Goal: Transaction & Acquisition: Purchase product/service

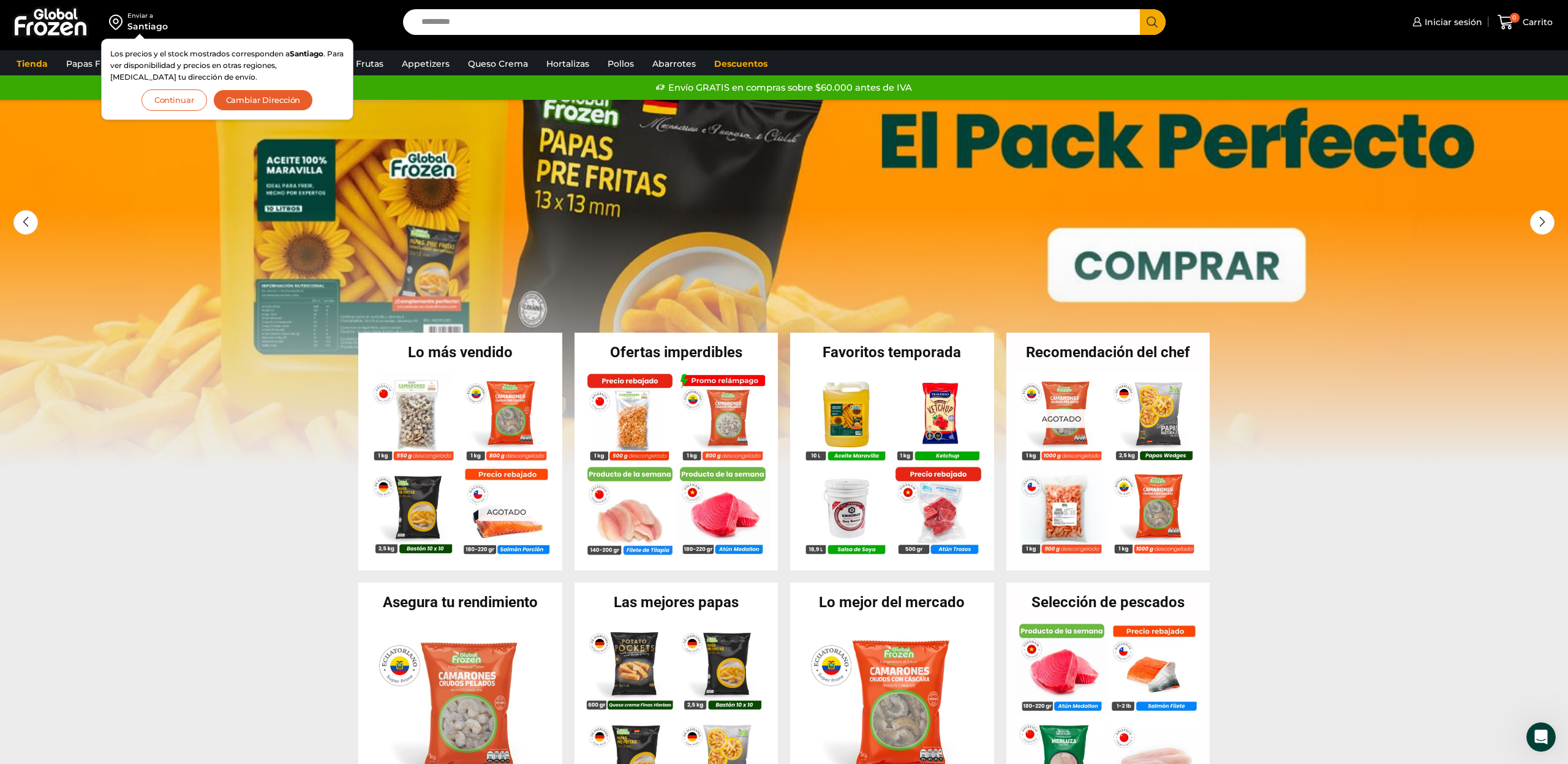
click at [162, 99] on button "Continuar" at bounding box center [174, 100] width 66 height 21
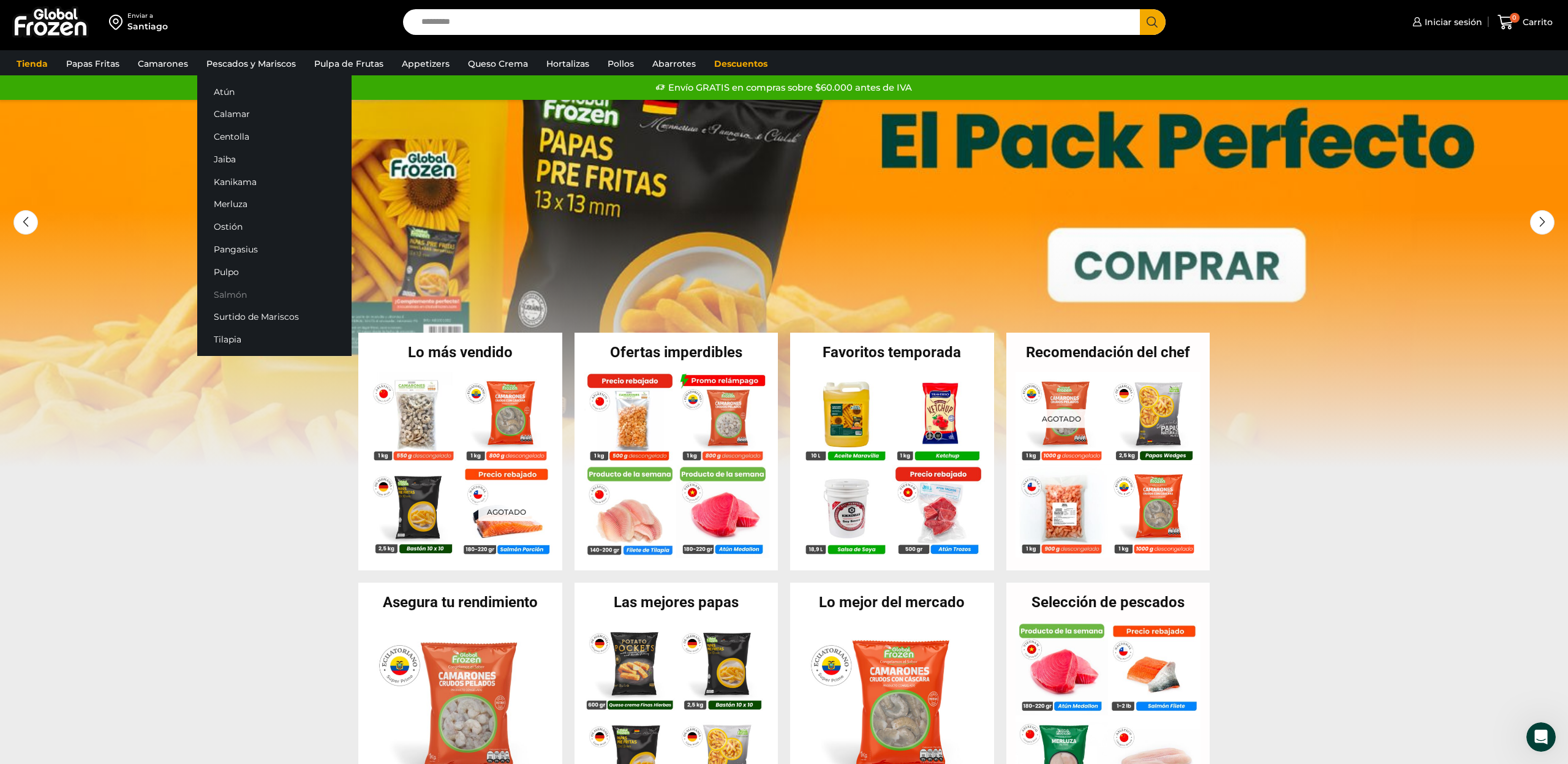
click at [235, 289] on link "Salmón" at bounding box center [275, 294] width 155 height 23
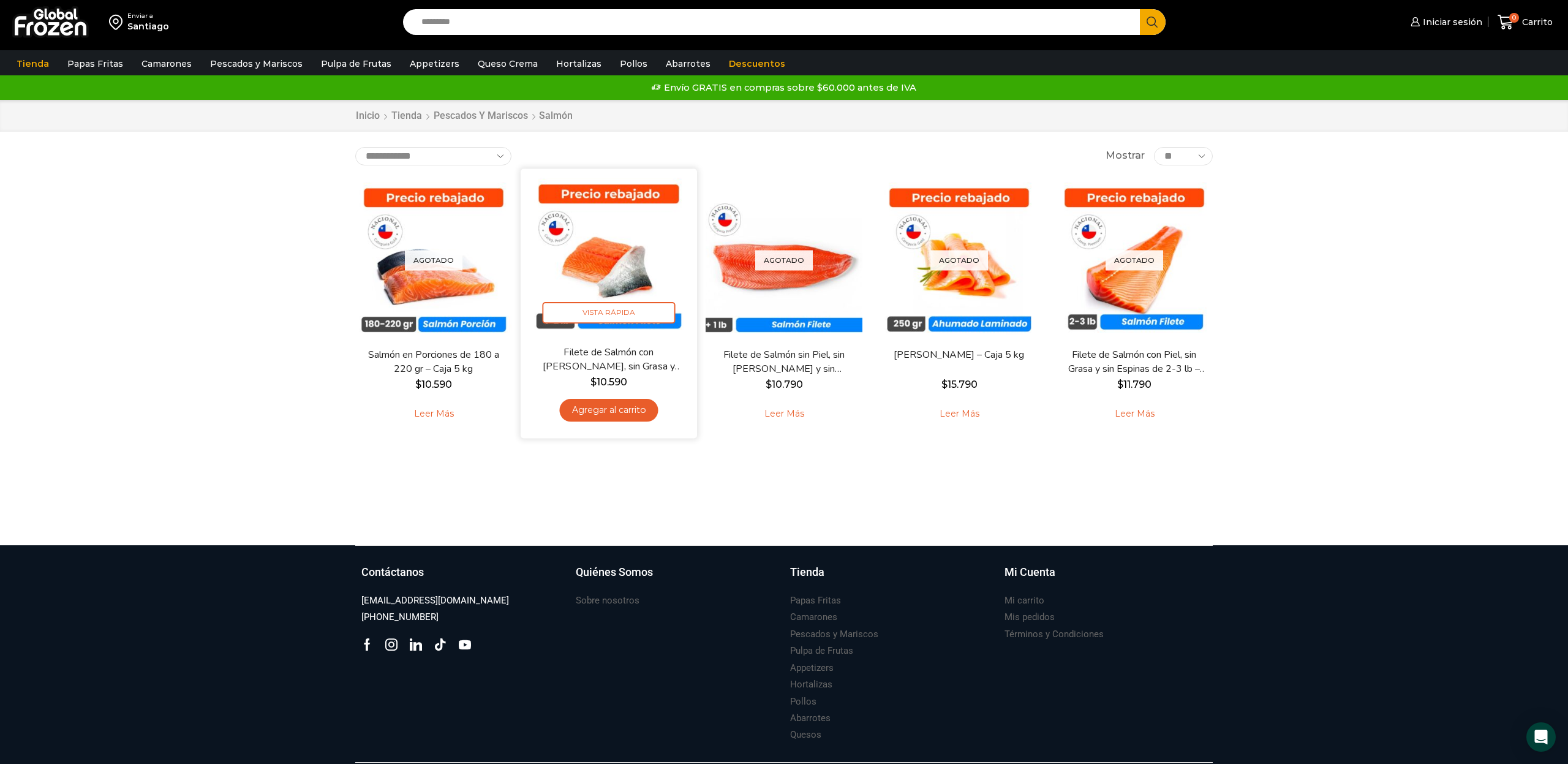
click at [629, 356] on link "Filete de Salmón con [PERSON_NAME], sin Grasa y sin Espinas 1-2 lb – Caja 10 Kg" at bounding box center [609, 360] width 142 height 29
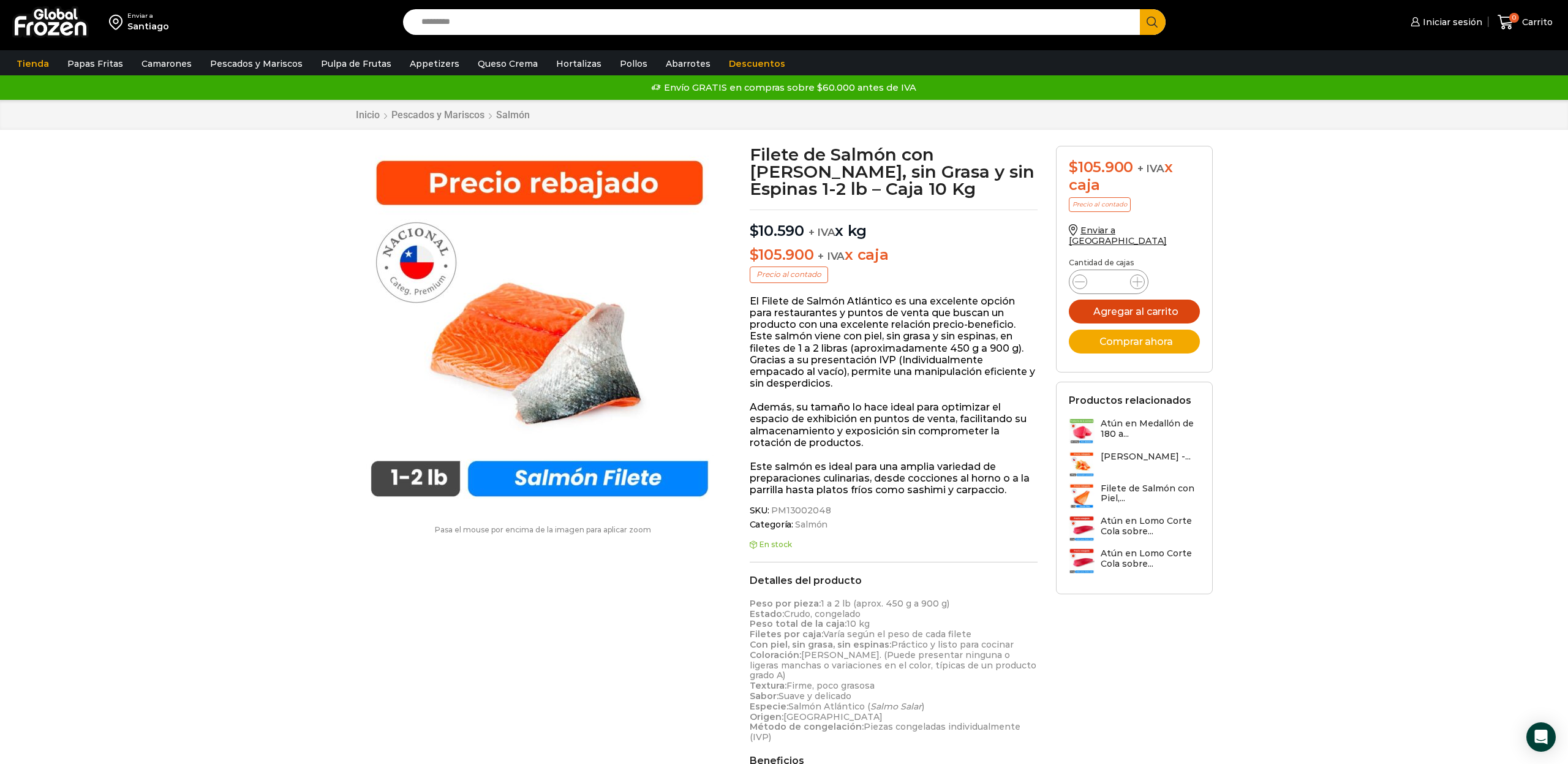
drag, startPoint x: 1157, startPoint y: 303, endPoint x: 1151, endPoint y: 303, distance: 6.0
click at [1157, 303] on button "Agregar al carrito" at bounding box center [1134, 311] width 131 height 24
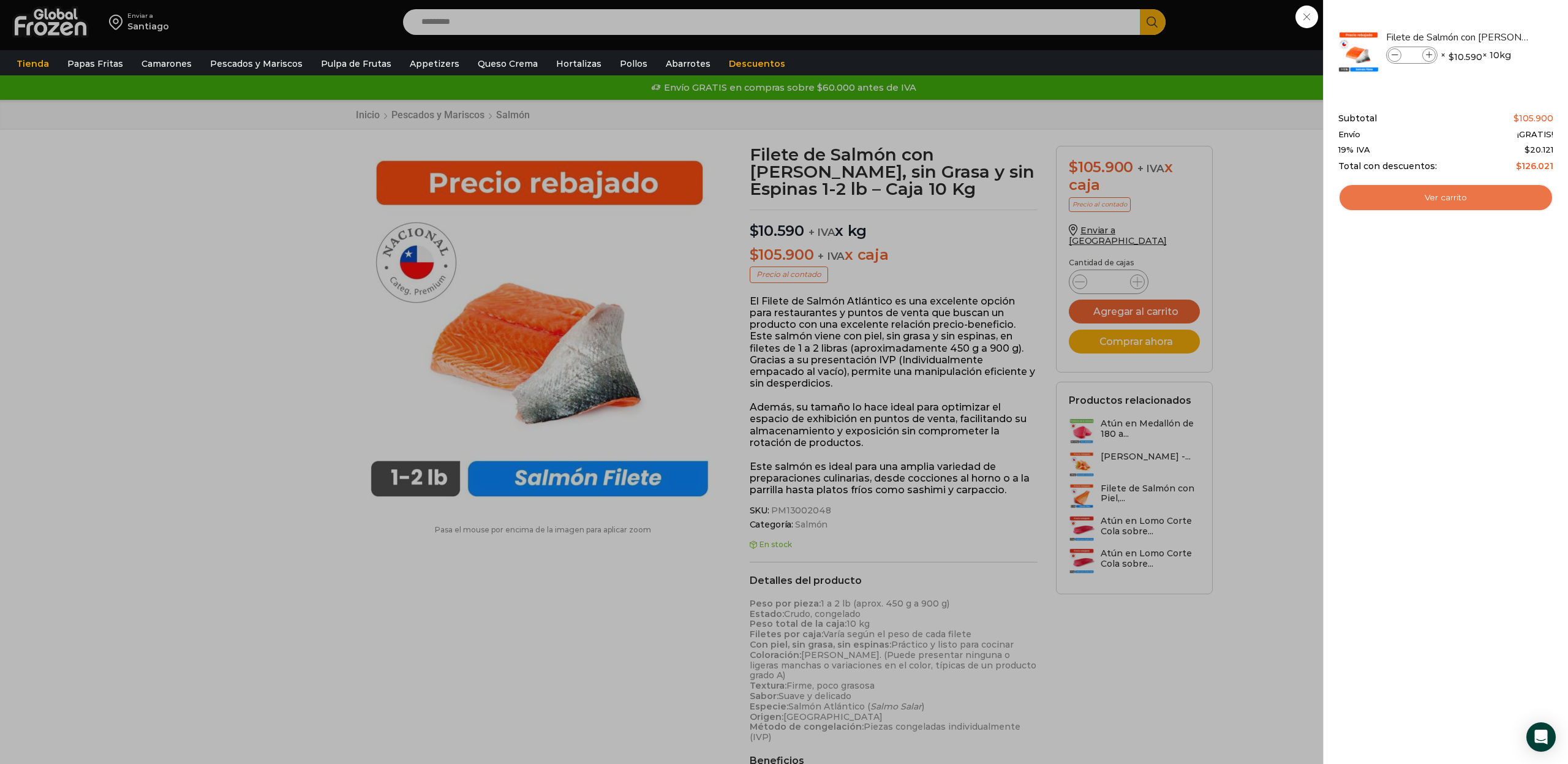
click at [1435, 196] on link "Ver carrito" at bounding box center [1446, 198] width 215 height 28
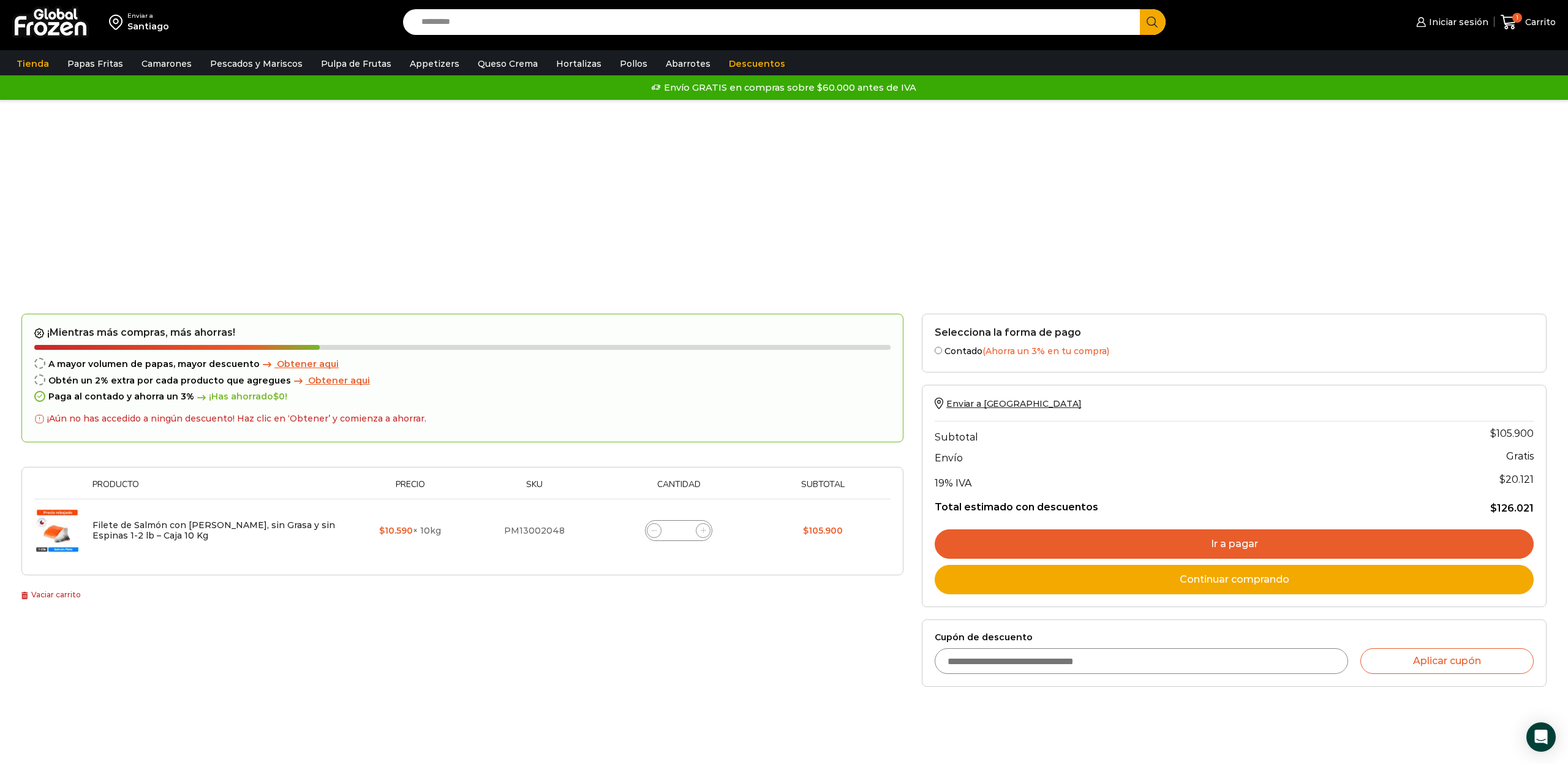
click at [1470, 25] on span "Iniciar sesión" at bounding box center [1457, 22] width 62 height 12
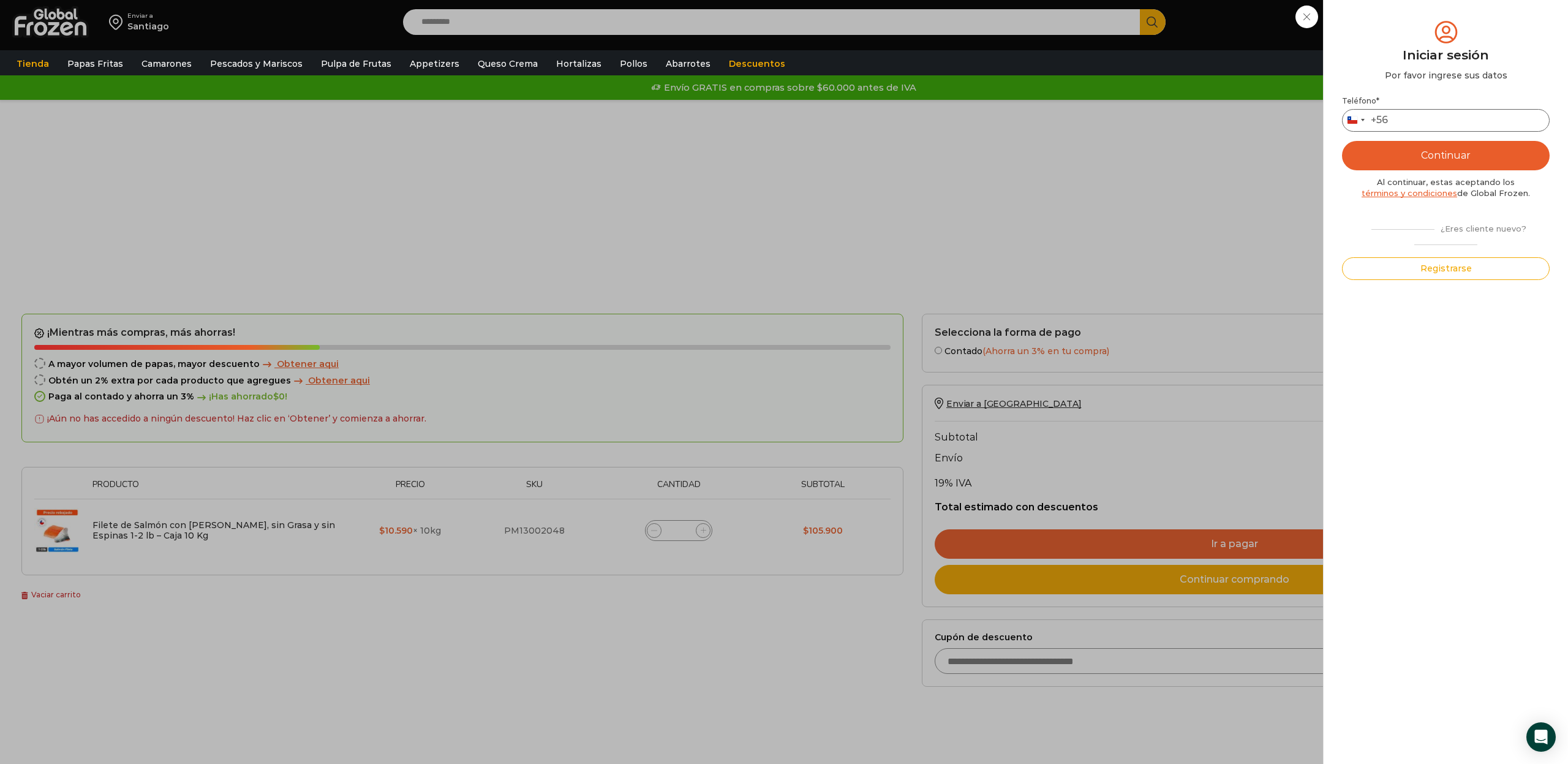
click at [1443, 116] on input "Teléfono *" at bounding box center [1446, 120] width 208 height 23
type input "*********"
click at [1453, 152] on button "Continuar" at bounding box center [1446, 155] width 208 height 29
click at [1356, 116] on input "text" at bounding box center [1359, 119] width 30 height 23
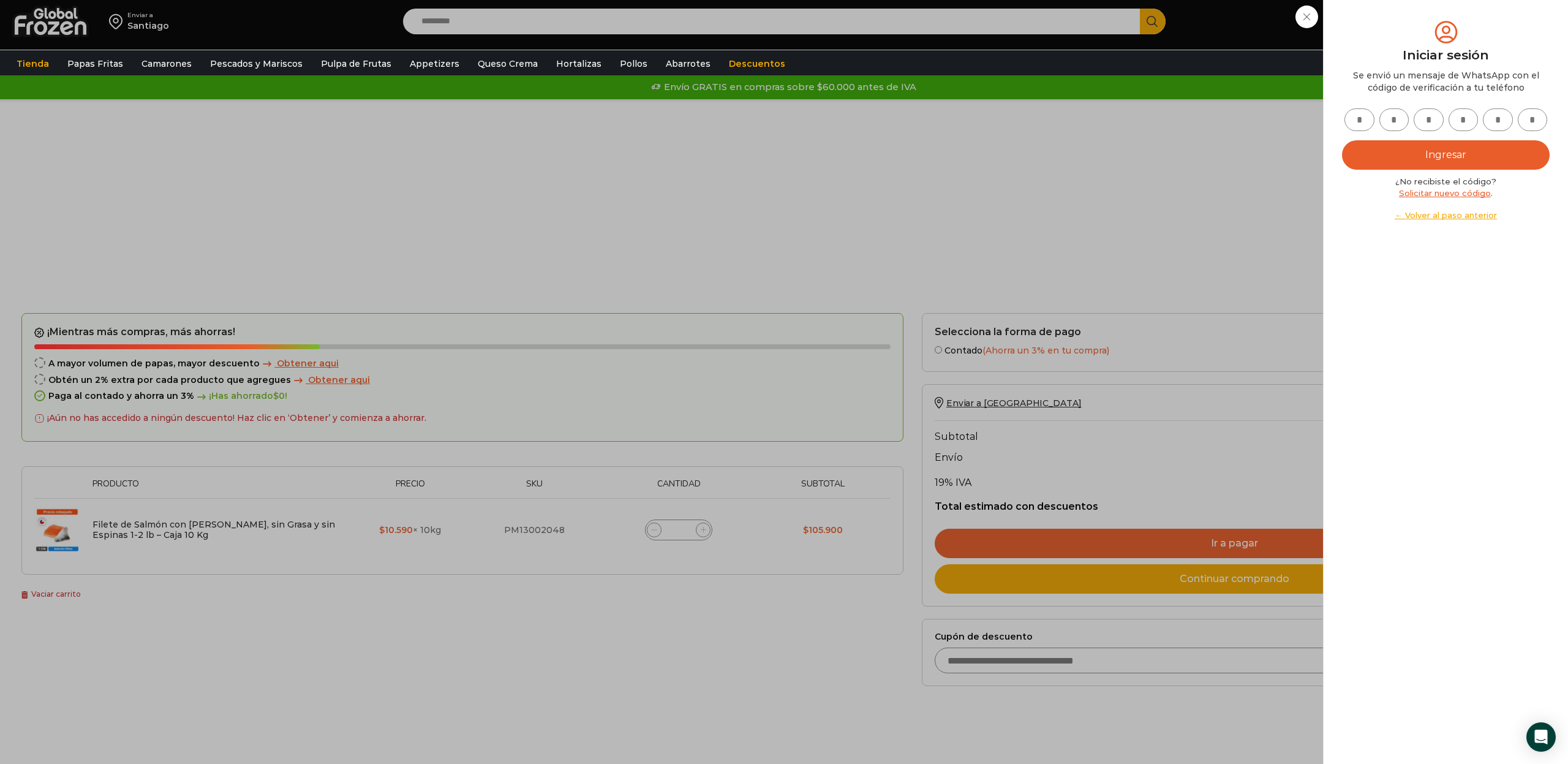
type input "*"
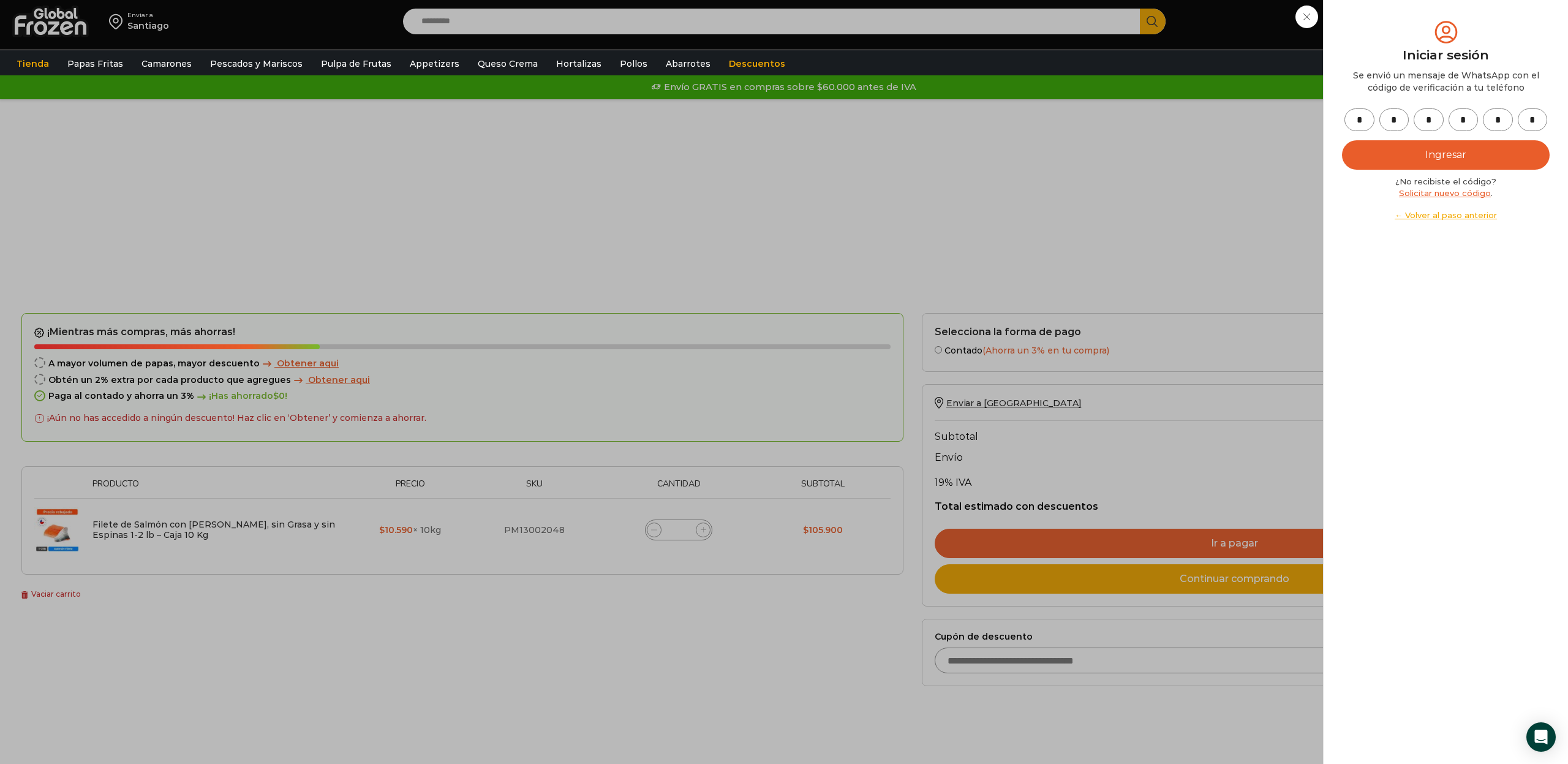
type input "*"
click at [1420, 155] on button "Ingresar" at bounding box center [1446, 155] width 208 height 29
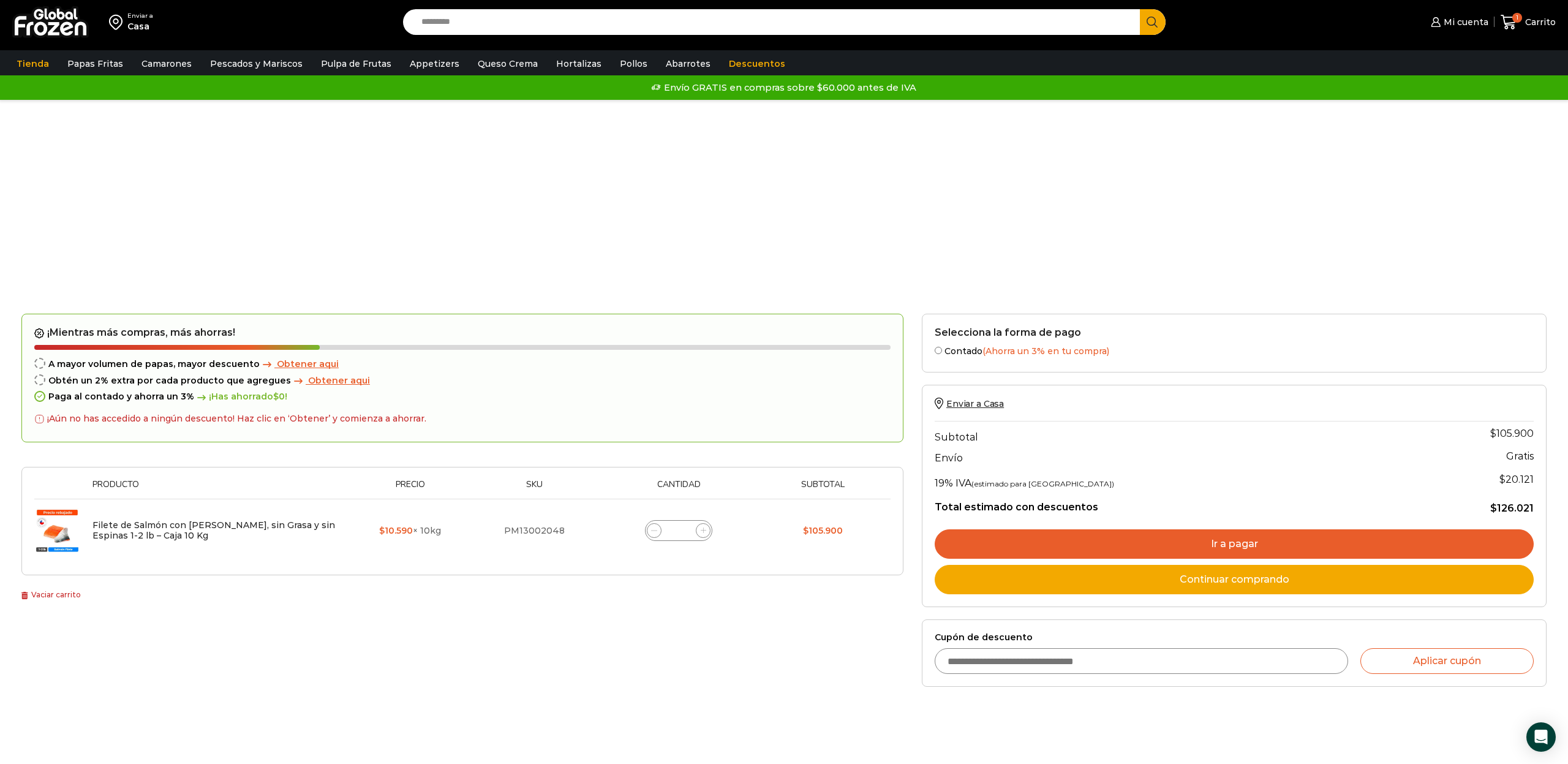
click at [1090, 533] on link "Ir a pagar" at bounding box center [1234, 544] width 599 height 29
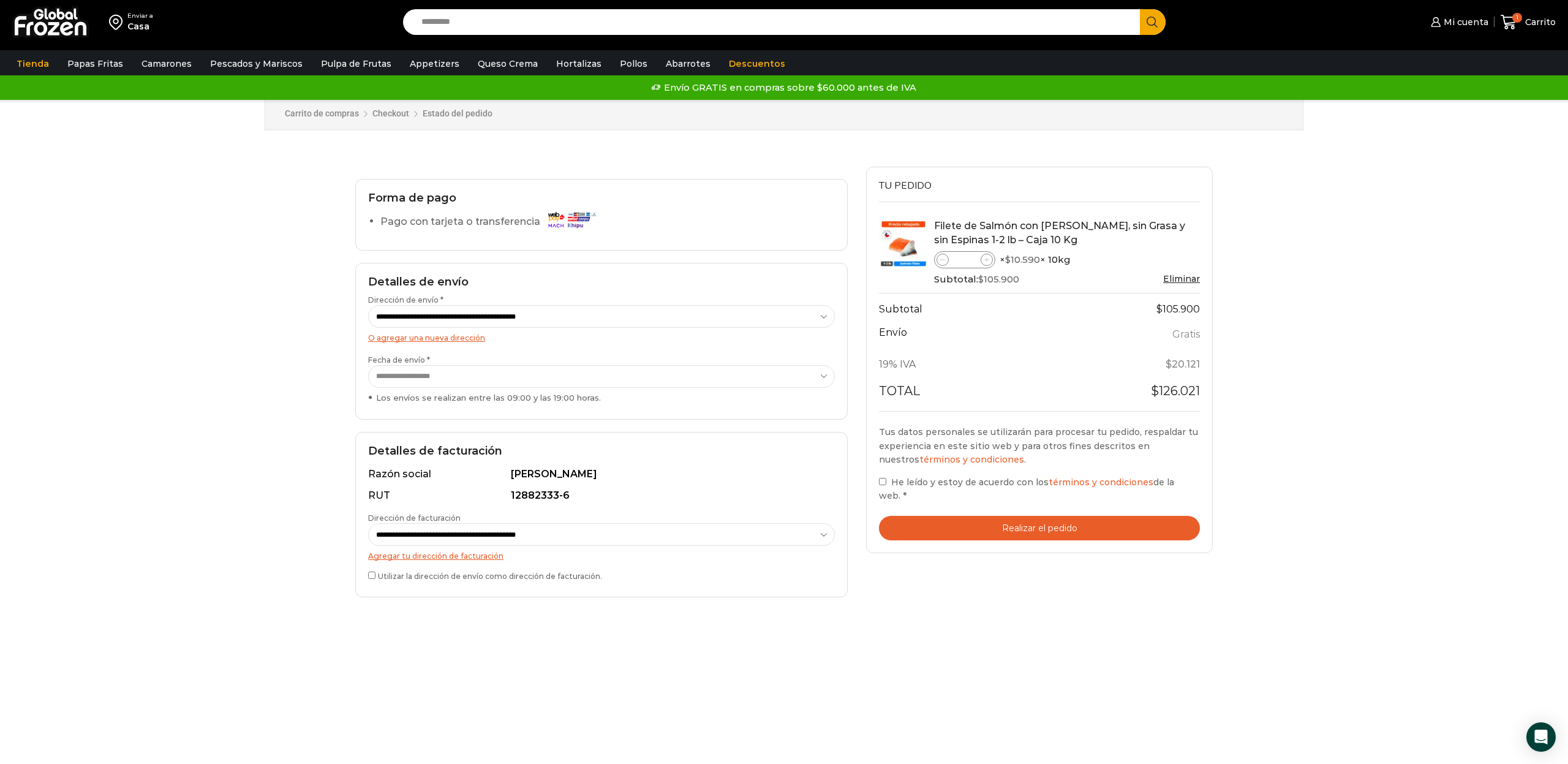
click at [1077, 516] on button "Realizar el pedido" at bounding box center [1039, 528] width 321 height 25
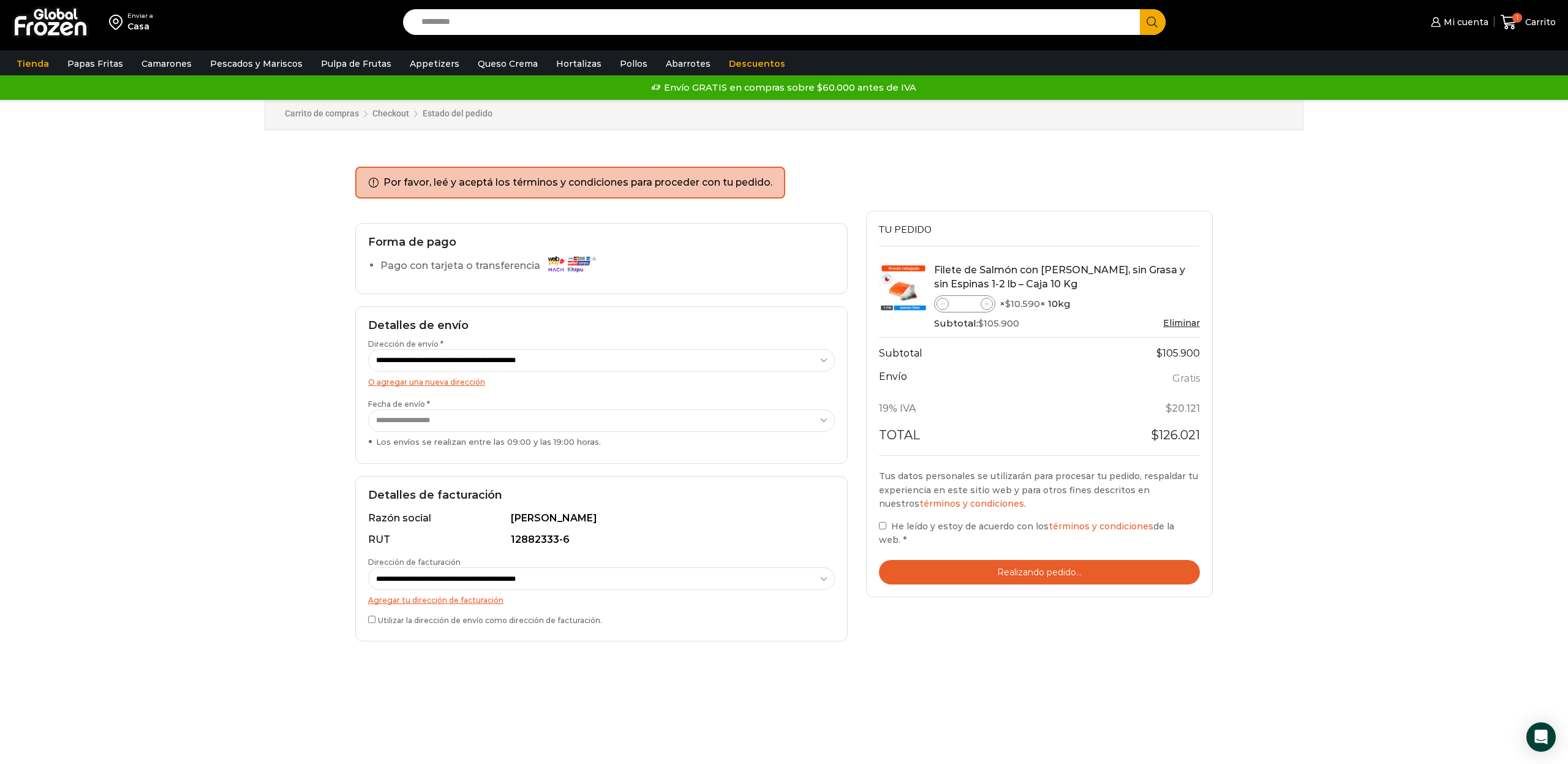
click at [658, 186] on li "Por favor, leé y aceptá los términos y condiciones para proceder con tu pedido." at bounding box center [577, 183] width 389 height 14
click at [891, 521] on span "He leído y estoy de acuerdo con los términos y condiciones de la web." at bounding box center [1027, 532] width 295 height 24
click at [889, 521] on label "He leído y estoy de acuerdo con los términos y condiciones de la web. *" at bounding box center [1039, 533] width 321 height 28
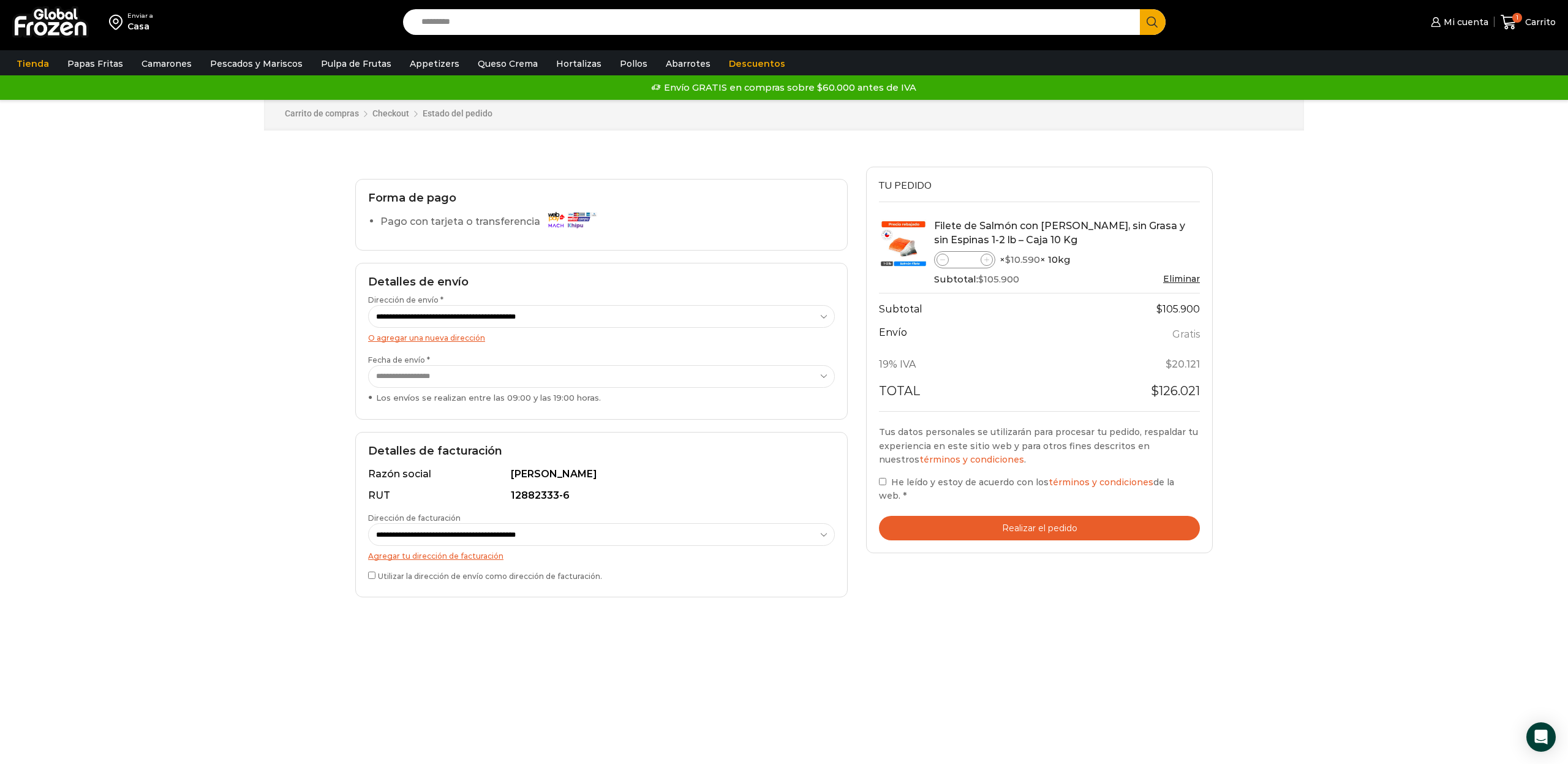
click at [1049, 516] on button "Realizar el pedido" at bounding box center [1039, 528] width 321 height 25
